Goal: Find specific page/section: Find specific page/section

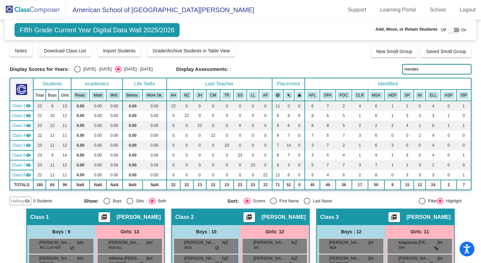
drag, startPoint x: 416, startPoint y: 69, endPoint x: 401, endPoint y: 69, distance: 14.5
click at [402, 69] on input "mendes" at bounding box center [436, 69] width 69 height 11
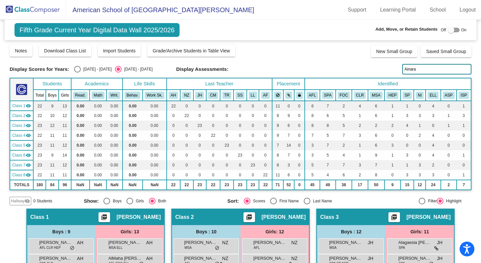
type input "Ainara"
click at [42, 10] on img at bounding box center [33, 9] width 66 height 19
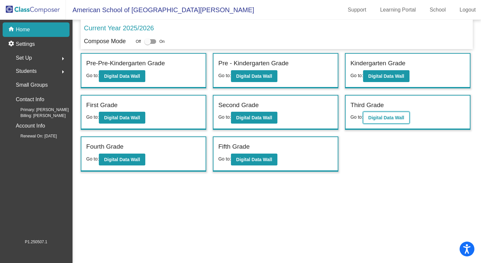
click at [379, 118] on b "Digital Data Wall" at bounding box center [386, 117] width 36 height 5
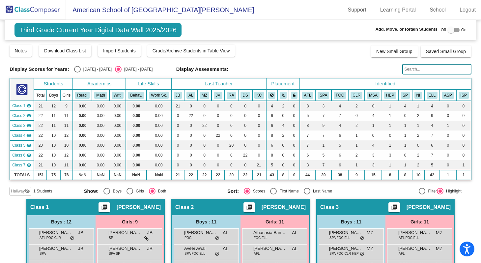
click at [415, 69] on input "text" at bounding box center [436, 69] width 69 height 11
paste input "Ainara"
type input "Ainara"
